Goal: Task Accomplishment & Management: Complete application form

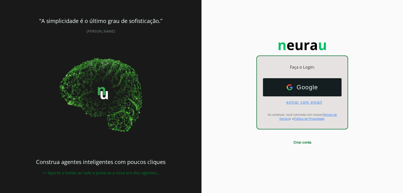
click at [298, 101] on span "entrar com email" at bounding box center [303, 102] width 40 height 5
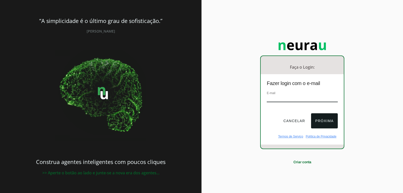
click at [282, 97] on input "email" at bounding box center [302, 98] width 71 height 7
type input "[EMAIL_ADDRESS][DOMAIN_NAME]"
click at [322, 121] on button "Próxima" at bounding box center [324, 120] width 26 height 15
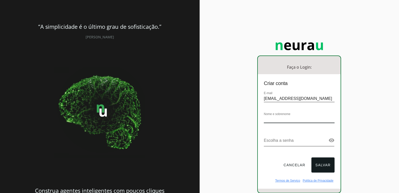
click at [271, 117] on input "text" at bounding box center [299, 119] width 71 height 7
type input "[PERSON_NAME]"
click at [322, 162] on button "Salvar" at bounding box center [323, 164] width 23 height 15
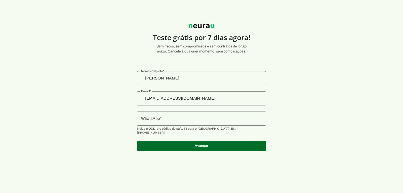
click at [163, 120] on input "WhatsApp" at bounding box center [201, 118] width 121 height 6
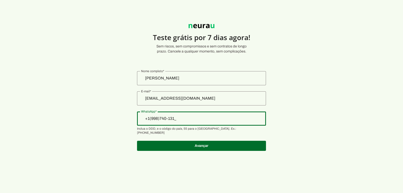
type input "[PHONE_NUMBER]"
click at [203, 119] on input "[PHONE_NUMBER]" at bounding box center [201, 118] width 121 height 6
drag, startPoint x: 156, startPoint y: 118, endPoint x: 167, endPoint y: 125, distance: 13.6
click at [156, 118] on input "[PHONE_NUMBER]" at bounding box center [201, 118] width 121 height 6
drag, startPoint x: 154, startPoint y: 117, endPoint x: 160, endPoint y: 121, distance: 6.8
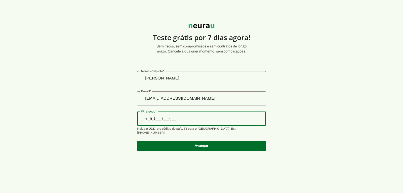
click at [156, 118] on input "+_5_(___)___-___" at bounding box center [201, 118] width 121 height 6
click at [157, 119] on input "+_5_(___)___-___" at bounding box center [201, 118] width 121 height 6
click at [189, 119] on input "[PHONE_NUMBER]" at bounding box center [201, 118] width 121 height 6
drag, startPoint x: 184, startPoint y: 117, endPoint x: 130, endPoint y: 114, distance: 53.8
click at [130, 114] on section "Teste grátis por 7 dias agora! Sem riscos, sem compromissos e sem contratos de …" at bounding box center [201, 84] width 403 height 145
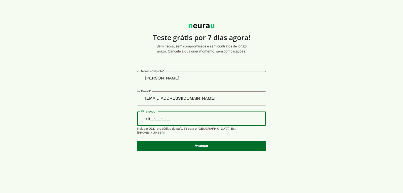
type input "[PHONE_NUMBER]"
type md-outlined-text-field "[PHONE_NUMBER]"
click at [166, 118] on input "[PHONE_NUMBER]" at bounding box center [201, 118] width 121 height 6
click at [166, 119] on input "[PHONE_NUMBER]" at bounding box center [201, 118] width 121 height 6
click at [339, 184] on account-registration-form "Teste grátis por 7 [PERSON_NAME] agora! Sem riscos, sem compromissos e sem cont…" at bounding box center [201, 96] width 403 height 193
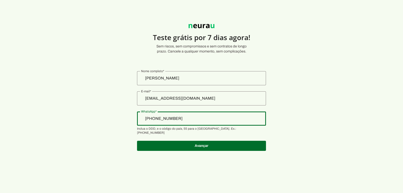
click at [167, 118] on input "[PHONE_NUMBER]" at bounding box center [201, 118] width 121 height 6
click at [290, 74] on section "Teste grátis por 7 dias agora! Sem riscos, sem compromissos e sem contratos de …" at bounding box center [201, 84] width 403 height 145
drag, startPoint x: 172, startPoint y: 119, endPoint x: 198, endPoint y: 117, distance: 26.0
click at [198, 117] on input "[PHONE_NUMBER]" at bounding box center [201, 118] width 121 height 6
click at [166, 118] on input "[PHONE_NUMBER]" at bounding box center [201, 118] width 121 height 6
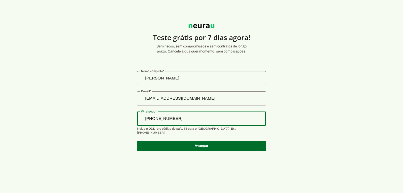
drag, startPoint x: 163, startPoint y: 117, endPoint x: 167, endPoint y: 117, distance: 4.6
click at [168, 117] on input "[PHONE_NUMBER]" at bounding box center [201, 118] width 121 height 6
click at [164, 119] on input "[PHONE_NUMBER]" at bounding box center [201, 118] width 121 height 6
drag, startPoint x: 164, startPoint y: 119, endPoint x: 167, endPoint y: 118, distance: 3.2
click at [167, 118] on input "[PHONE_NUMBER]" at bounding box center [201, 118] width 121 height 6
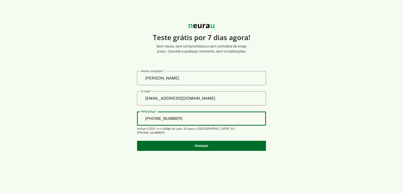
click at [180, 119] on input "[PHONE_NUMBER]" at bounding box center [201, 118] width 121 height 6
click at [159, 118] on input "+5__-___-____" at bounding box center [201, 118] width 121 height 6
type input "[PHONE_NUMBER]"
drag, startPoint x: 380, startPoint y: 128, endPoint x: 367, endPoint y: 126, distance: 13.2
click at [380, 127] on section "Teste grátis por 7 dias agora! Sem riscos, sem compromissos e sem contratos de …" at bounding box center [201, 84] width 403 height 145
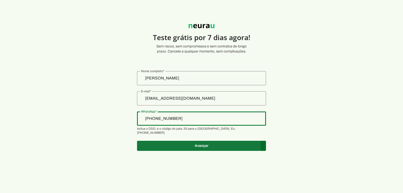
type md-outlined-text-field "[PHONE_NUMBER]"
click at [203, 142] on span at bounding box center [201, 146] width 129 height 12
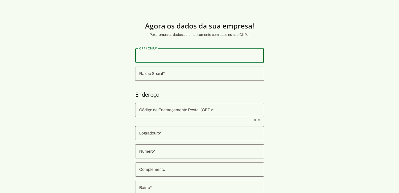
click at [158, 56] on input "CPF / CNPJ" at bounding box center [199, 55] width 121 height 6
type input "352.533.396-04"
type md-outlined-text-field "352.533.396-04"
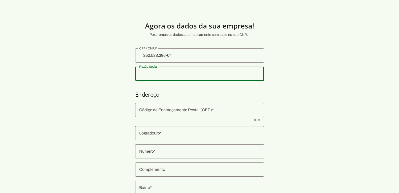
click at [160, 74] on input "Razão Social" at bounding box center [199, 74] width 121 height 6
type input "m"
type input "[PERSON_NAME]"
type md-outlined-text-field "[PERSON_NAME]"
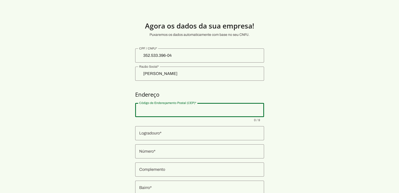
click at [167, 111] on input "Código de Endereçamento Postal (CEP)" at bounding box center [199, 110] width 121 height 6
type input "06706-005"
type input "[GEOGRAPHIC_DATA][PERSON_NAME]"
type md-outlined-text-field "[GEOGRAPHIC_DATA][PERSON_NAME]"
type input "1586"
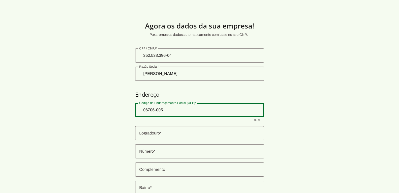
type md-outlined-text-field "1586"
type input "COTIA"
type md-outlined-text-field "COTIA"
type input "SP"
type md-outlined-text-field "SP"
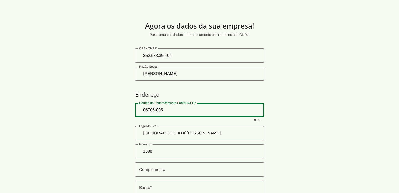
type input "06706-005"
type md-outlined-text-field "06706-005"
type input "São [PERSON_NAME]"
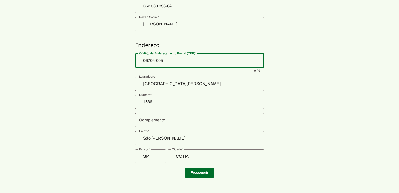
scroll to position [50, 0]
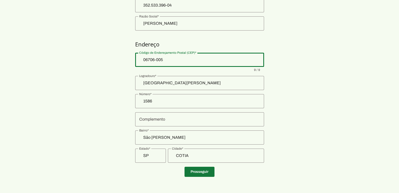
click at [199, 172] on span at bounding box center [200, 172] width 30 height 12
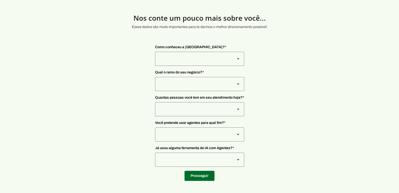
scroll to position [8, 0]
click at [236, 59] on slot at bounding box center [238, 59] width 6 height 6
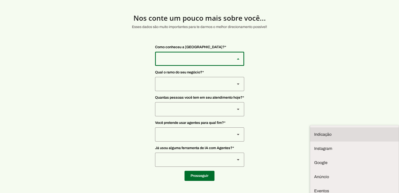
click at [0, 0] on slot "Indicação" at bounding box center [0, 0] width 0 height 0
type md-outlined-select "NW0Npec8Jvm64GSjAjvQ"
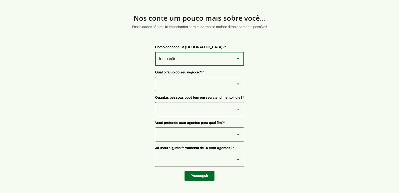
click at [173, 82] on div at bounding box center [193, 84] width 76 height 14
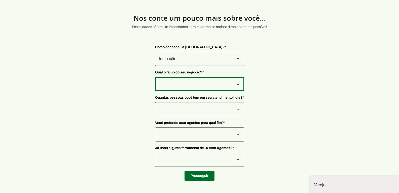
click at [0, 0] on slot "Saúde" at bounding box center [0, 0] width 0 height 0
type md-outlined-select "qBJqoSCgnuqgxNhyRfhz"
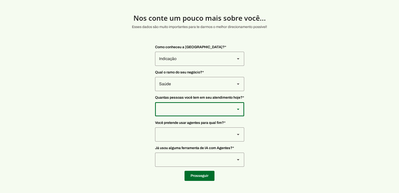
click at [168, 110] on div at bounding box center [193, 109] width 76 height 14
click at [0, 0] on slot "De 0 a 3" at bounding box center [0, 0] width 0 height 0
type md-outlined-select "yHmeUixsC5IlBgFUkJwN"
click at [178, 133] on div at bounding box center [193, 134] width 76 height 14
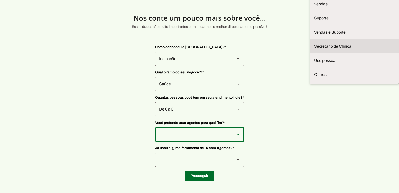
click at [0, 0] on slot "Secretário de Clinica" at bounding box center [0, 0] width 0 height 0
type md-outlined-select "jhpZzhB7z5SzQnvZD2gM"
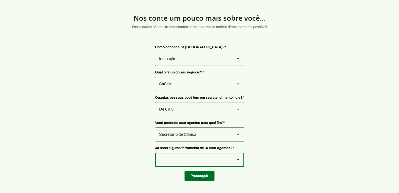
click at [238, 160] on slot at bounding box center [238, 160] width 6 height 6
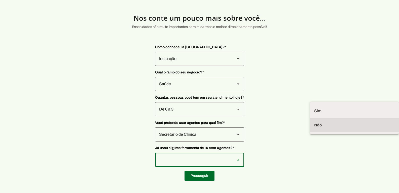
click at [0, 0] on slot "Não" at bounding box center [0, 0] width 0 height 0
type md-outlined-select "YJTivUP5LYteilvK0BaA"
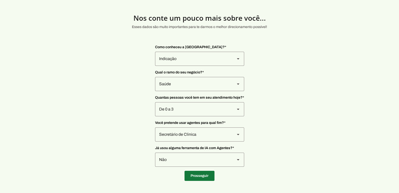
click at [198, 175] on span at bounding box center [200, 176] width 30 height 12
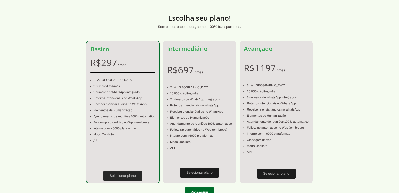
click at [127, 177] on span at bounding box center [123, 176] width 39 height 12
type input "06706-005"
type input "[GEOGRAPHIC_DATA][PERSON_NAME]"
type input "1586"
type input "São [PERSON_NAME]"
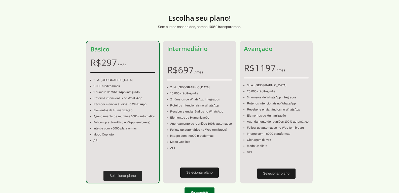
type input "COTIA"
type input "SP"
type input "352.533.396-04"
type input "[PHONE_NUMBER]"
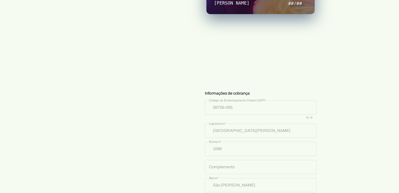
scroll to position [151, 0]
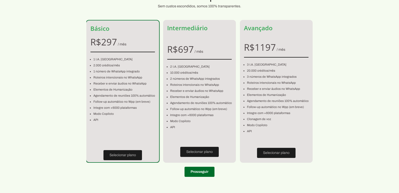
scroll to position [8, 0]
